Goal: Contribute content: Contribute content

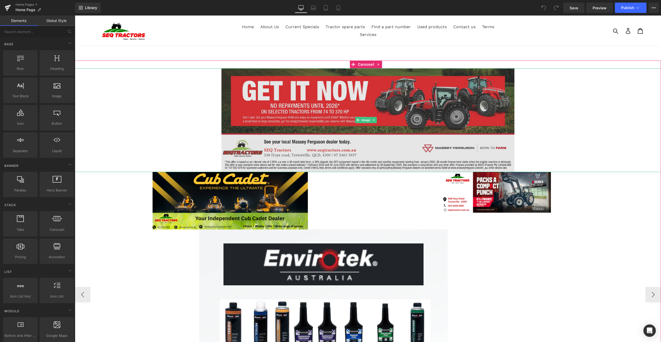
click at [407, 93] on img at bounding box center [367, 120] width 293 height 104
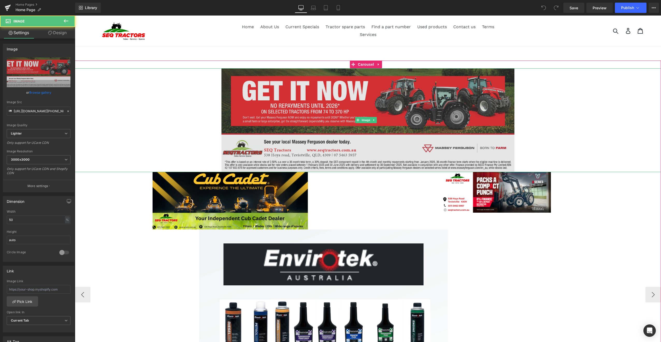
click at [291, 88] on img at bounding box center [367, 120] width 293 height 104
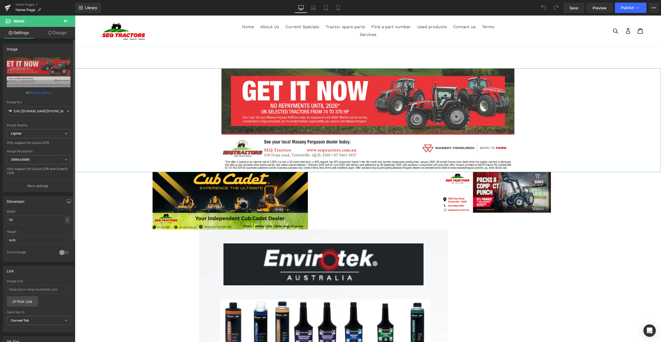
click at [41, 92] on link "Browse gallery" at bounding box center [40, 92] width 22 height 9
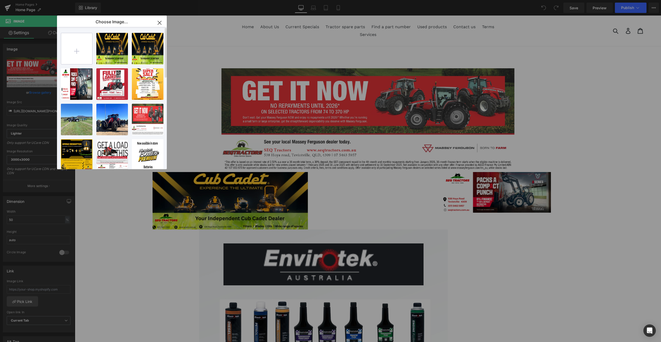
click at [76, 50] on input "file" at bounding box center [76, 48] width 31 height 31
type input "C:\fakepath\SEQ_Massey ferguson_banner6.png"
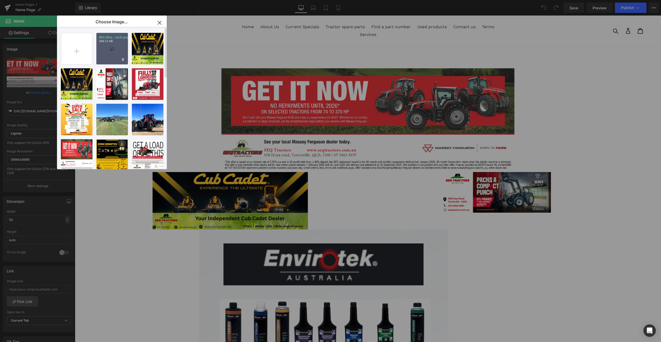
click at [110, 46] on div "SEQ_Mas...ner6.png 369.12 KB" at bounding box center [112, 49] width 32 height 32
type input "[URL][DOMAIN_NAME]"
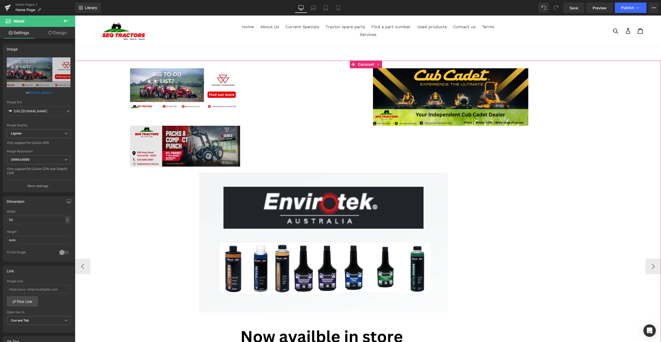
click at [207, 142] on img at bounding box center [185, 146] width 110 height 41
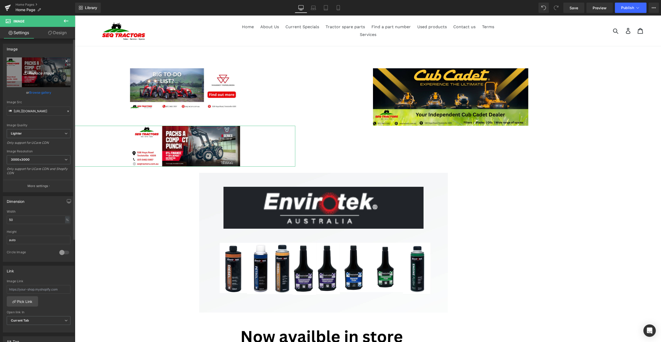
click at [37, 71] on icon "Replace Image" at bounding box center [38, 72] width 41 height 6
type input "C:\fakepath\SEQ STOCKAVAILABLE.png"
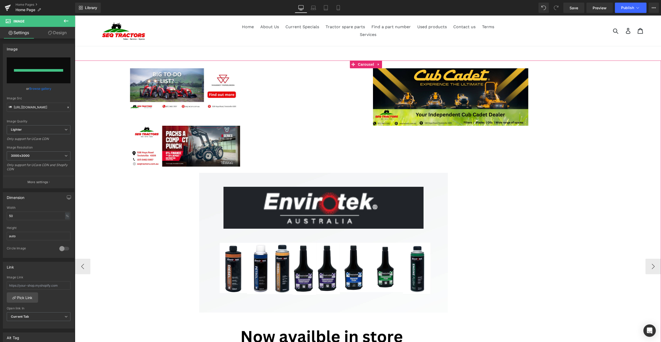
type input "[URL][DOMAIN_NAME]"
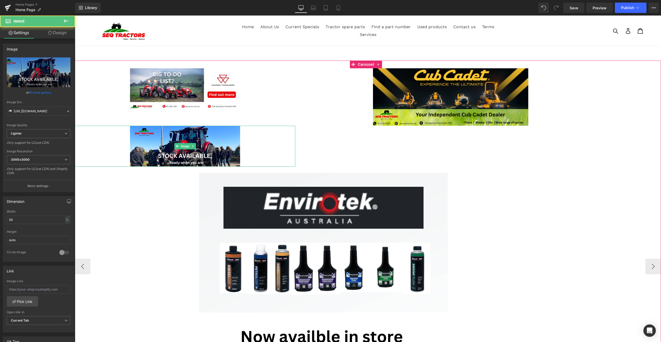
click at [286, 145] on div at bounding box center [185, 146] width 220 height 41
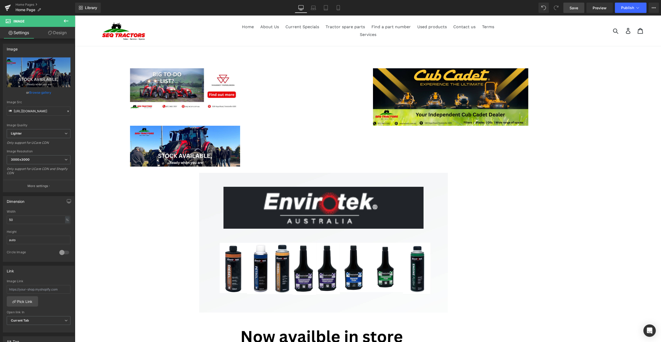
click at [573, 7] on span "Save" at bounding box center [574, 7] width 9 height 5
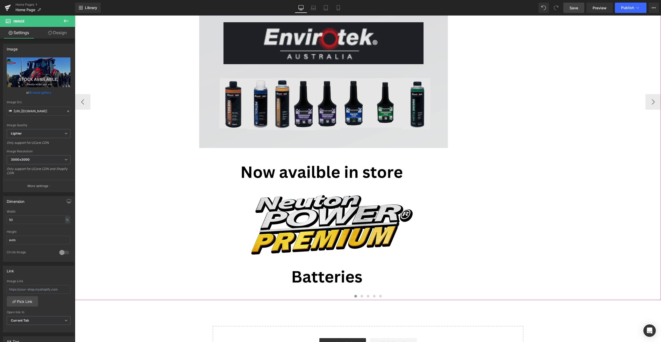
scroll to position [155, 0]
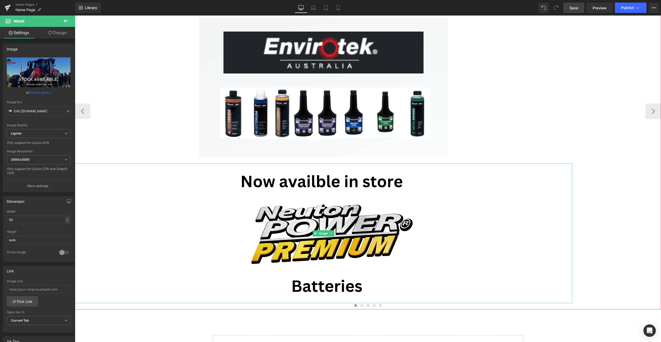
click at [147, 186] on link at bounding box center [323, 234] width 497 height 140
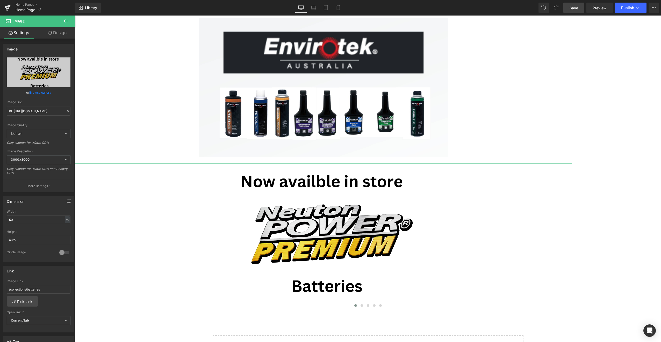
click at [10, 32] on icon at bounding box center [11, 33] width 2 height 2
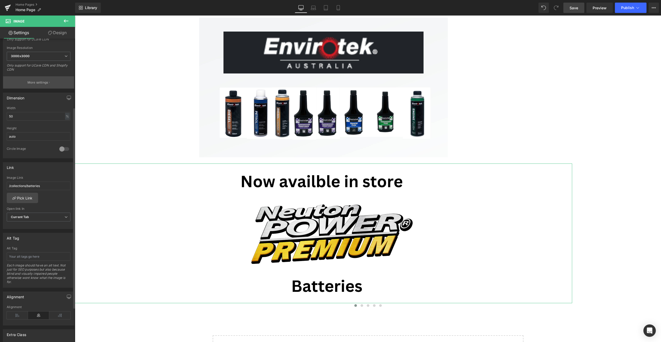
scroll to position [156, 0]
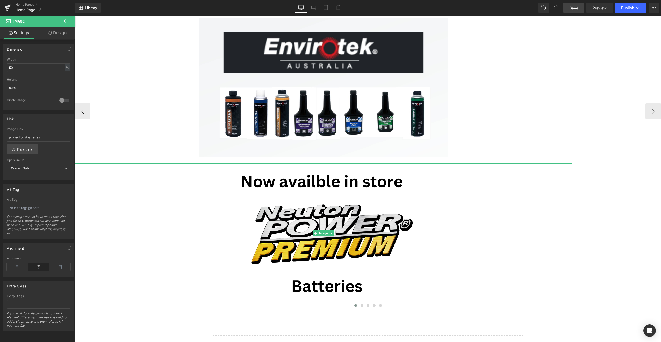
click at [138, 206] on link at bounding box center [323, 234] width 497 height 140
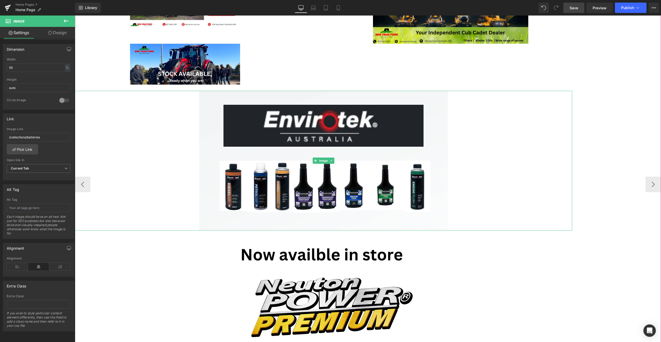
scroll to position [130, 0]
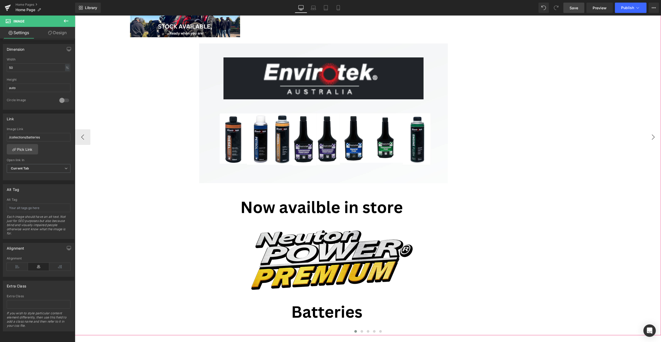
click at [645, 140] on button "›" at bounding box center [653, 138] width 16 height 16
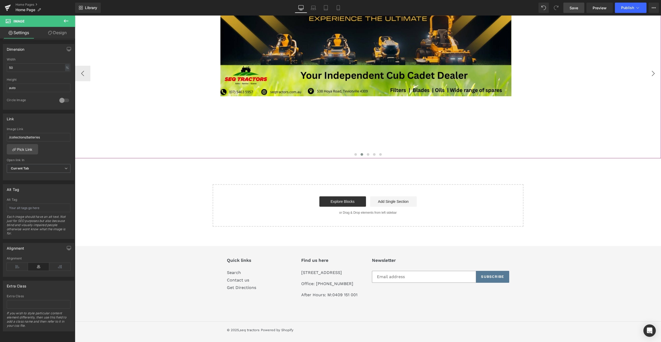
click at [649, 71] on button "›" at bounding box center [653, 74] width 16 height 16
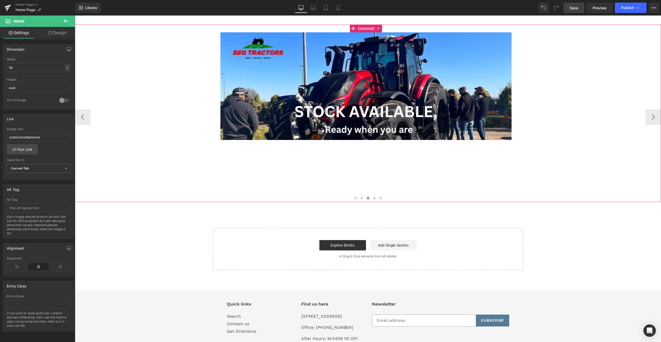
scroll to position [0, 0]
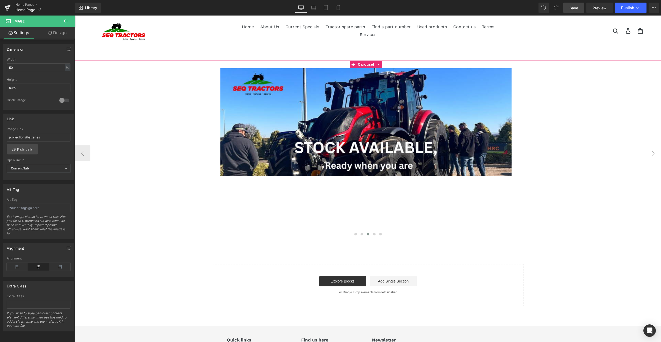
click at [648, 153] on button "›" at bounding box center [653, 154] width 16 height 16
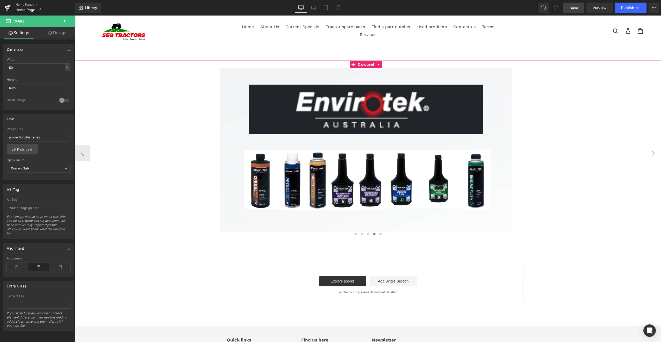
click at [648, 153] on button "›" at bounding box center [653, 154] width 16 height 16
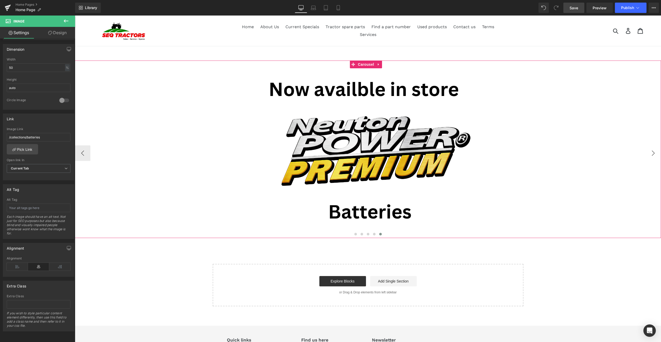
click at [648, 153] on button "›" at bounding box center [653, 154] width 16 height 16
click at [648, 150] on button "›" at bounding box center [653, 154] width 16 height 16
click at [82, 153] on button "‹" at bounding box center [83, 154] width 16 height 16
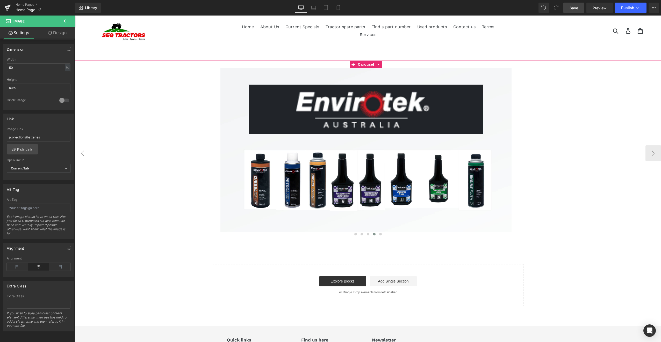
click at [82, 153] on button "‹" at bounding box center [83, 154] width 16 height 16
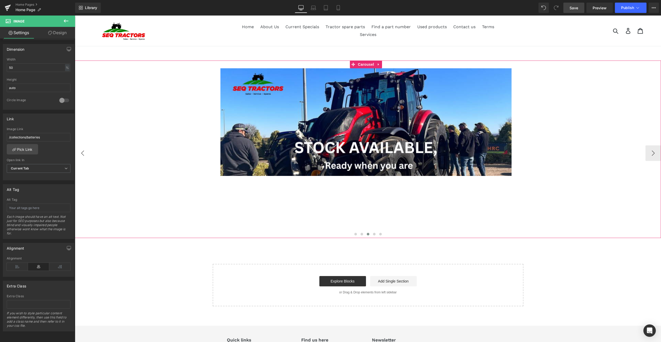
click at [82, 153] on button "‹" at bounding box center [83, 154] width 16 height 16
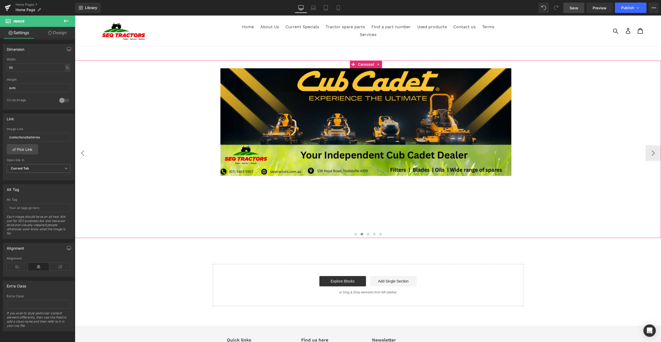
click at [82, 153] on button "‹" at bounding box center [83, 154] width 16 height 16
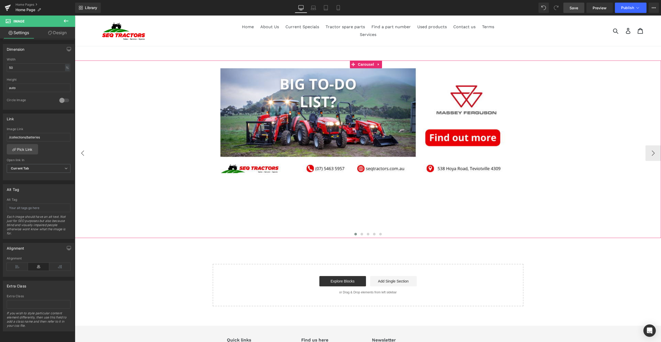
click at [82, 153] on button "‹" at bounding box center [83, 154] width 16 height 16
click at [610, 32] on div "Submit Search Log in Cart 0 items" at bounding box center [576, 31] width 139 height 12
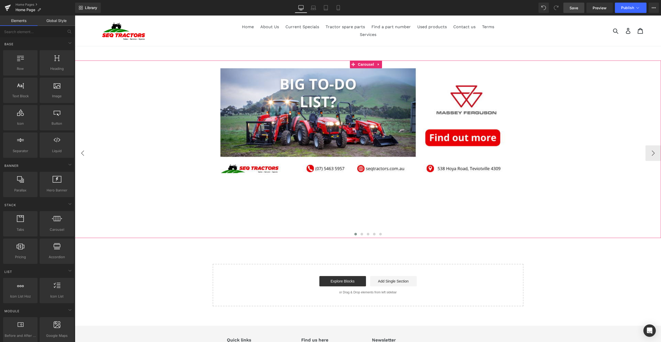
click at [83, 152] on button "‹" at bounding box center [83, 154] width 16 height 16
click at [649, 152] on button "›" at bounding box center [653, 154] width 16 height 16
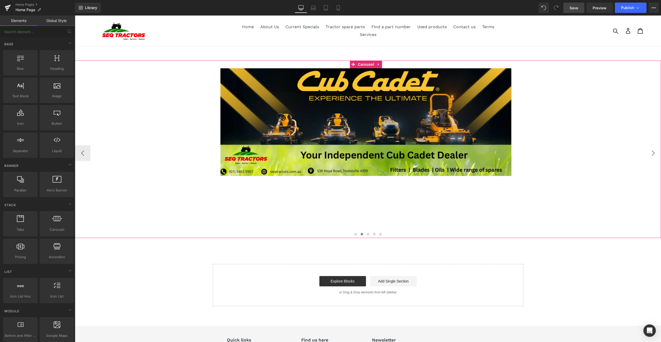
click at [649, 152] on button "›" at bounding box center [653, 154] width 16 height 16
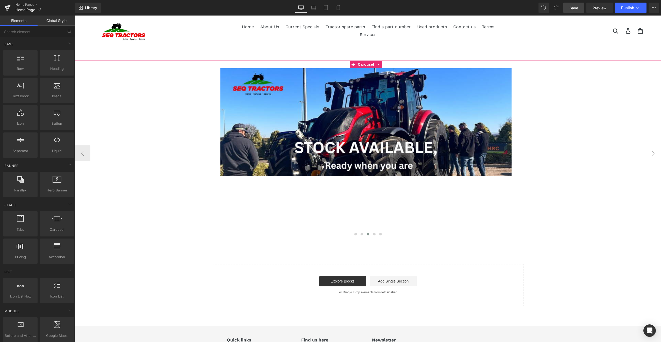
click at [649, 152] on button "›" at bounding box center [653, 154] width 16 height 16
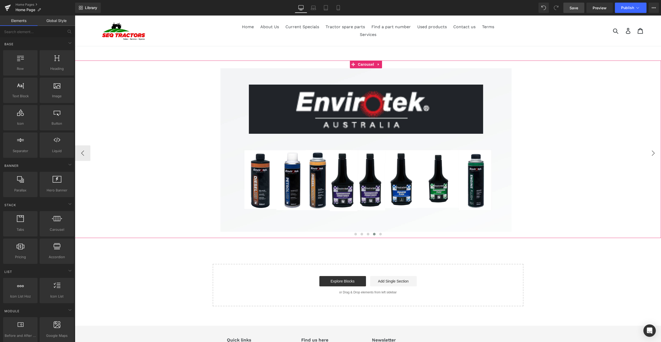
click at [649, 152] on button "›" at bounding box center [653, 154] width 16 height 16
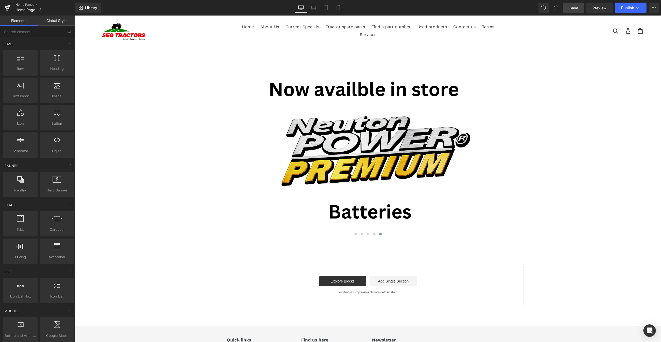
click at [22, 21] on link "Elements" at bounding box center [19, 21] width 38 height 10
click at [654, 7] on icon at bounding box center [654, 8] width 4 height 4
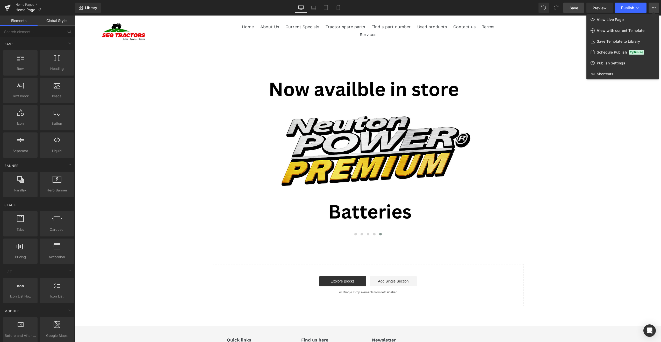
click at [539, 84] on div at bounding box center [368, 179] width 586 height 327
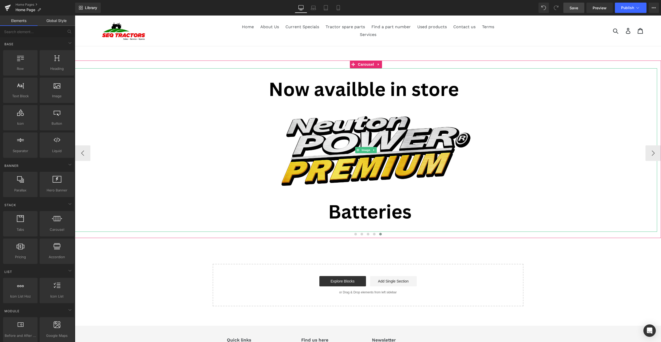
click at [208, 91] on link at bounding box center [366, 150] width 582 height 164
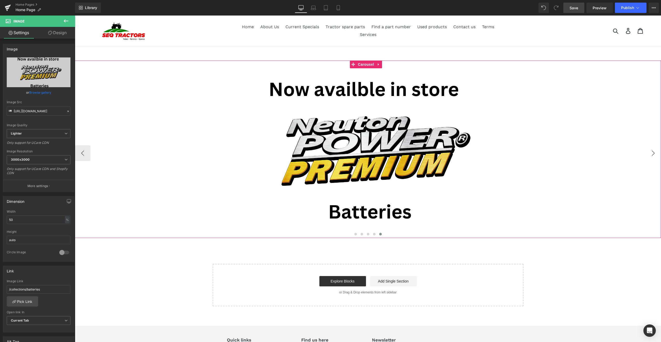
click at [648, 153] on button "›" at bounding box center [653, 154] width 16 height 16
click at [82, 151] on button "‹" at bounding box center [83, 154] width 16 height 16
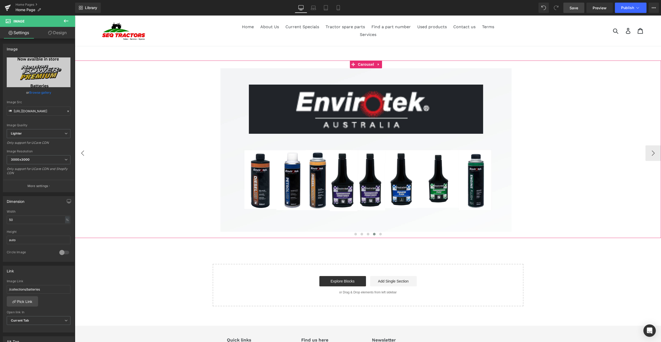
click at [82, 153] on button "‹" at bounding box center [83, 154] width 16 height 16
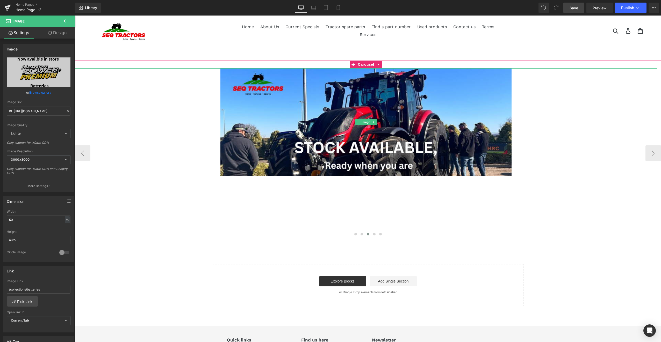
click at [124, 149] on div at bounding box center [366, 122] width 582 height 108
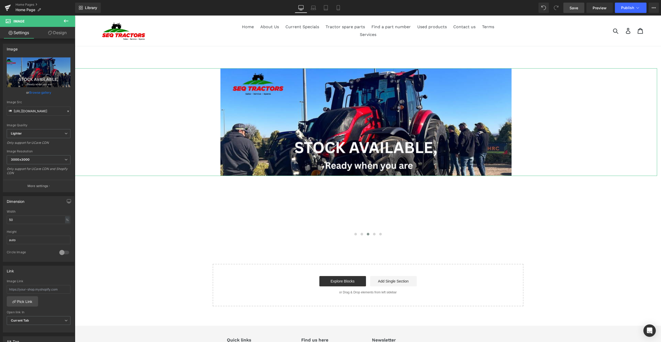
click at [60, 32] on link "Design" at bounding box center [58, 33] width 38 height 12
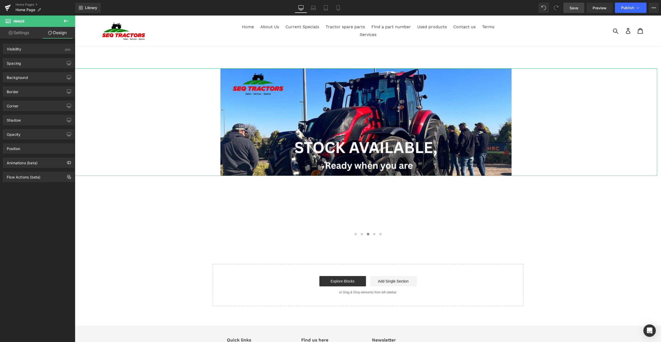
click at [16, 32] on link "Settings" at bounding box center [19, 33] width 38 height 12
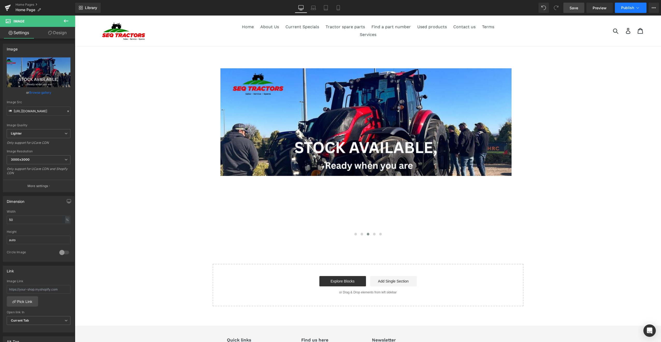
click at [626, 7] on span "Publish" at bounding box center [627, 8] width 13 height 4
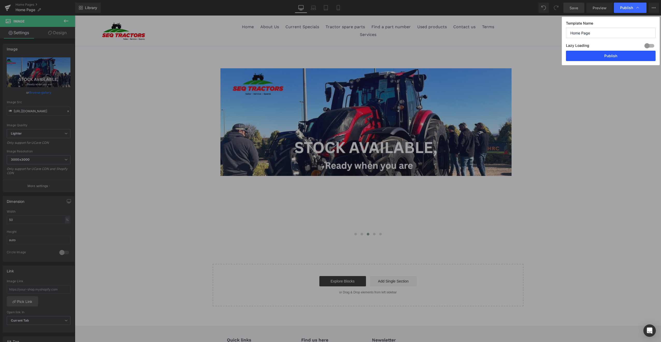
click at [611, 52] on button "Publish" at bounding box center [611, 56] width 90 height 10
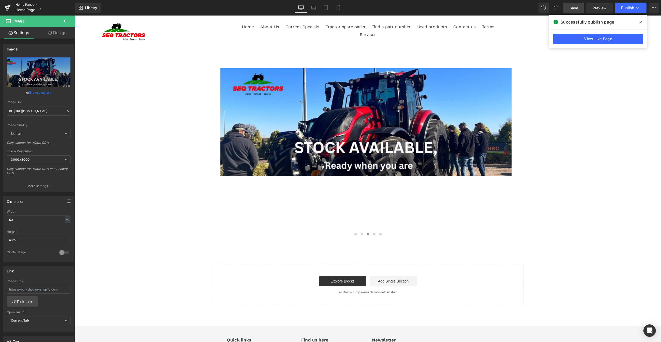
click at [23, 4] on link "Home Pages" at bounding box center [46, 5] width 60 height 4
